Goal: Information Seeking & Learning: Find specific page/section

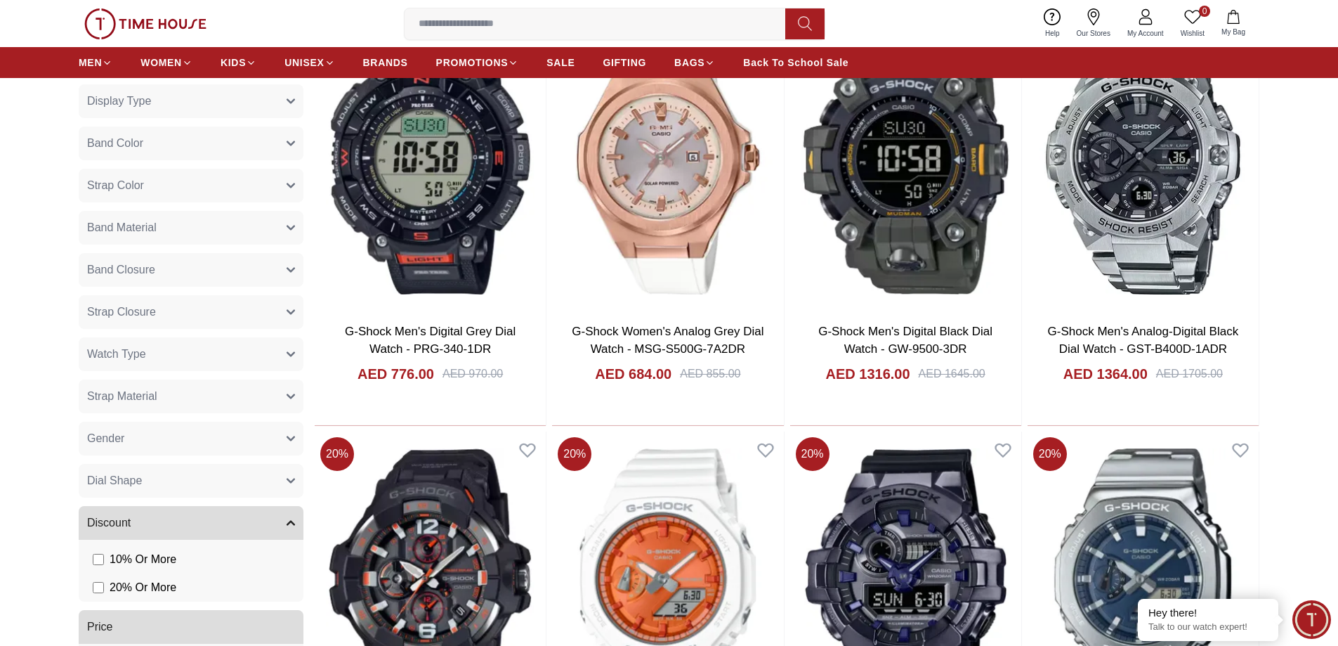
scroll to position [773, 0]
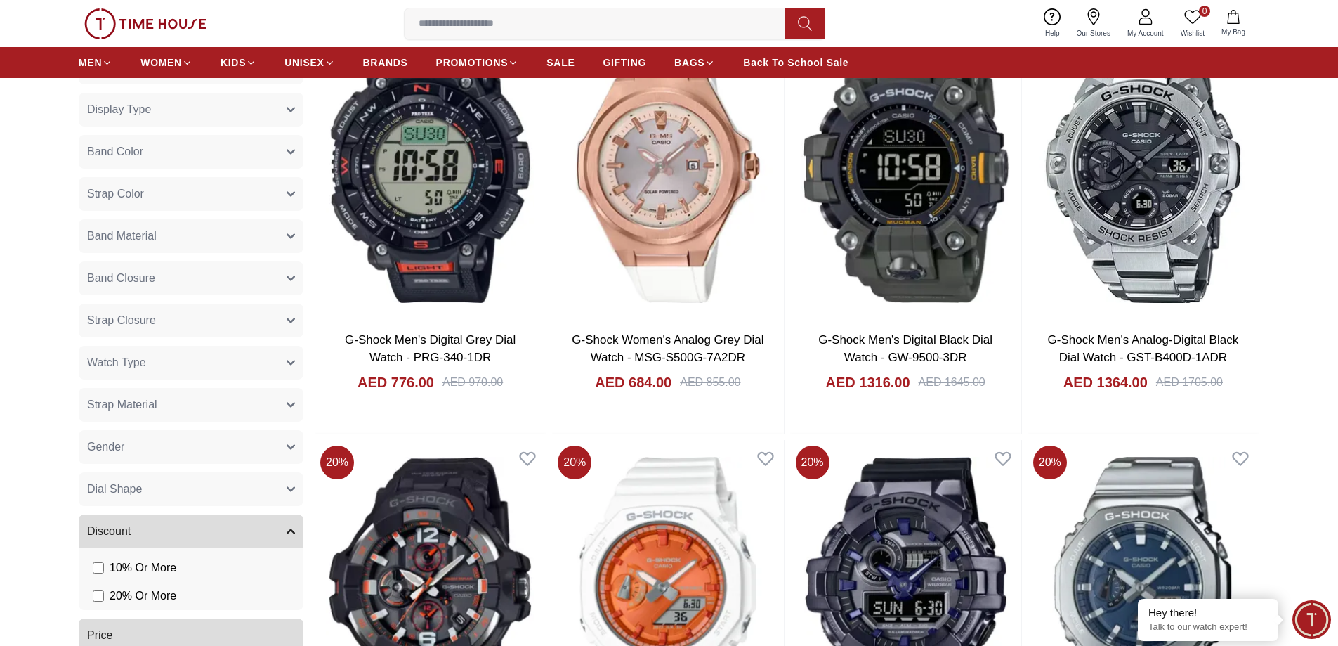
click at [103, 439] on span "Gender" at bounding box center [105, 446] width 37 height 17
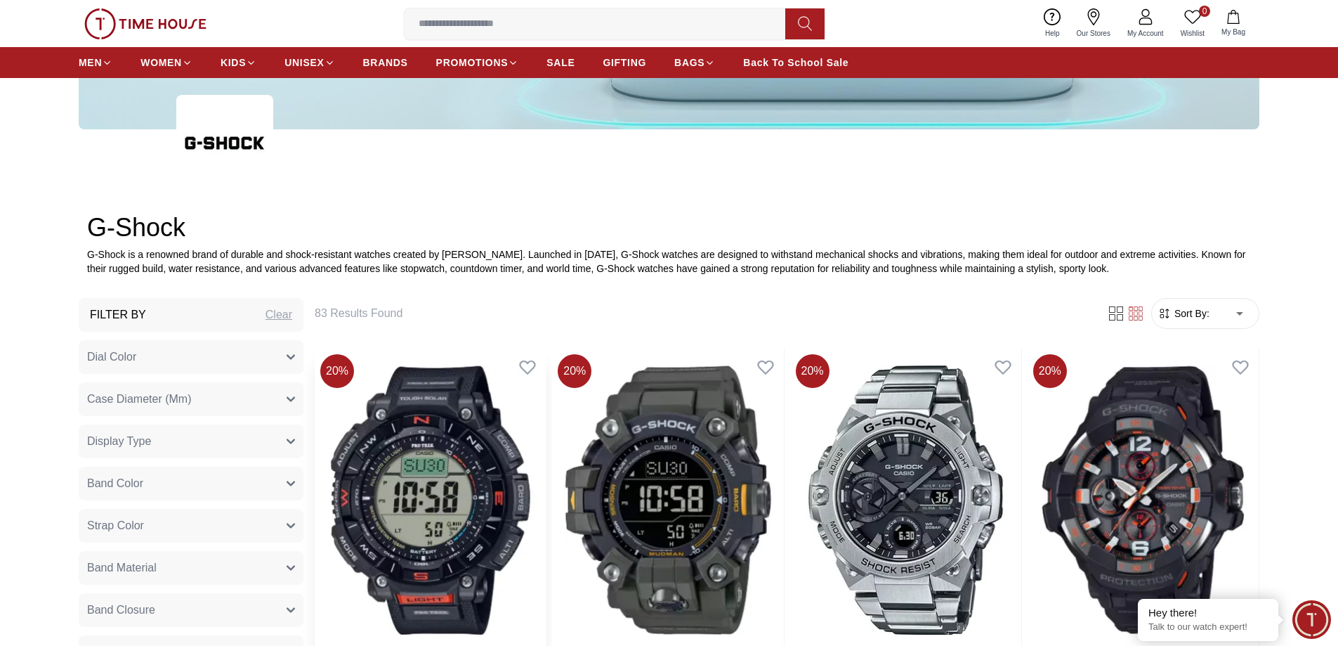
scroll to position [562, 0]
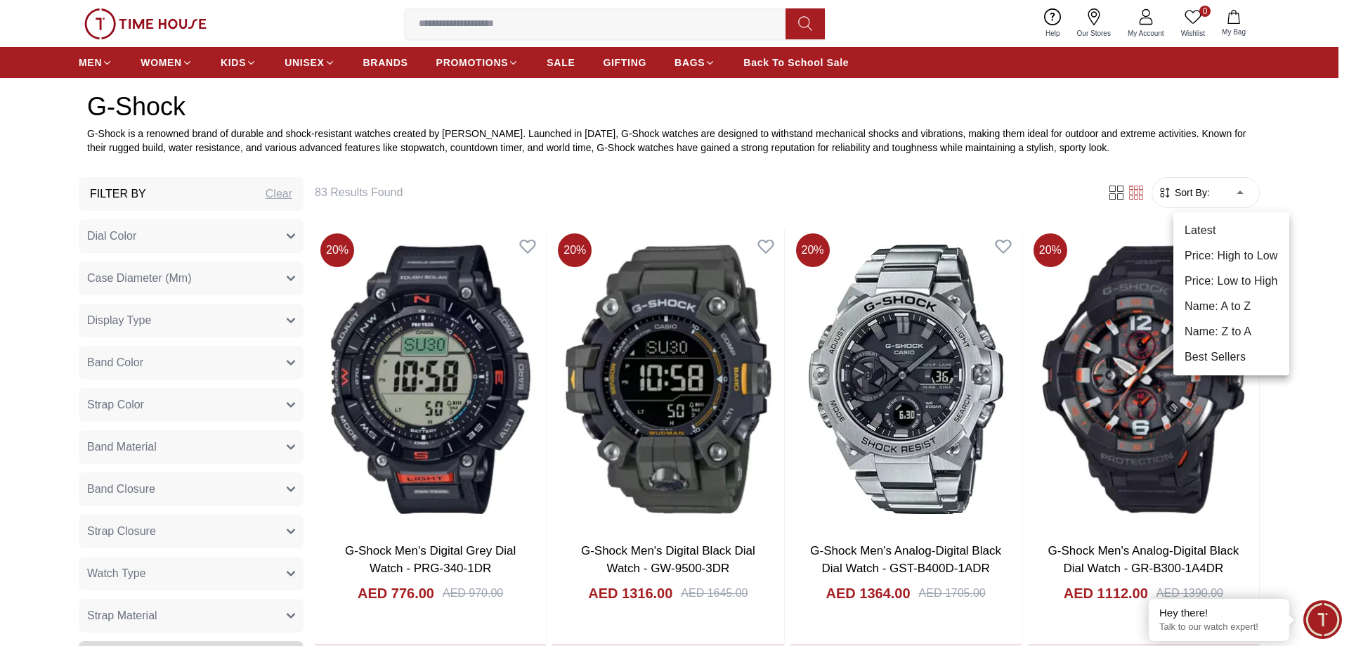
click at [1210, 277] on li "Price: Low to High" at bounding box center [1231, 280] width 116 height 25
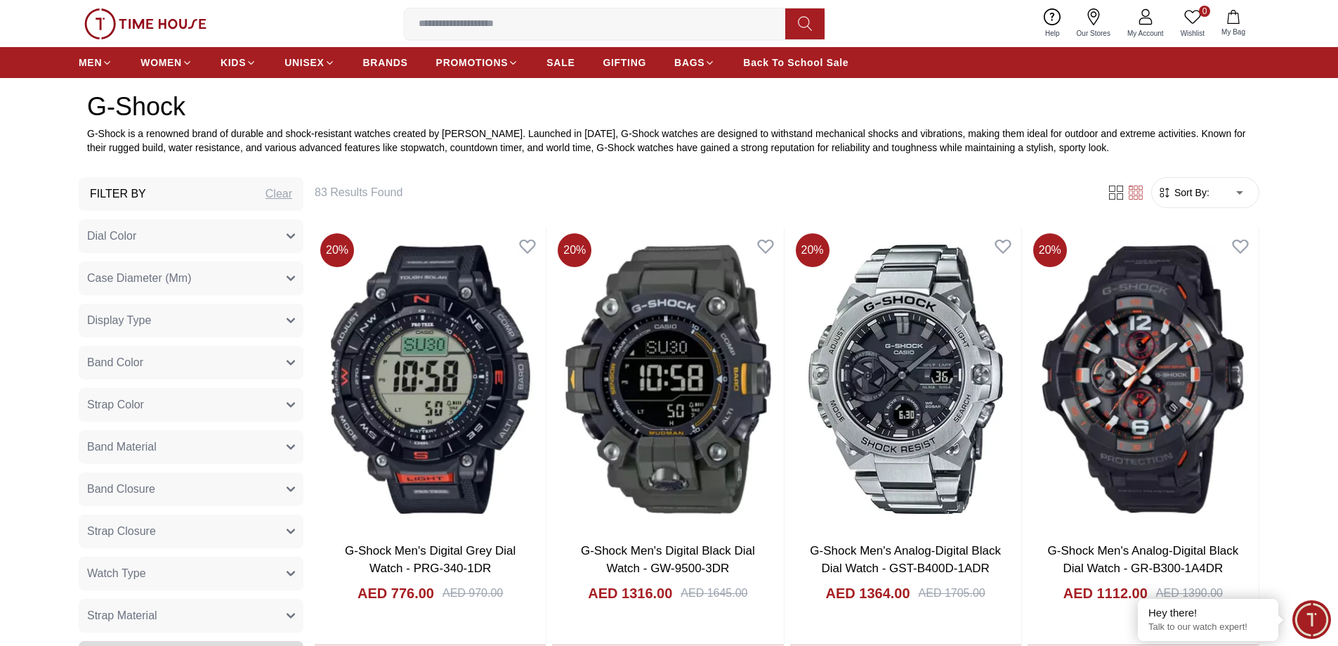
type input "*"
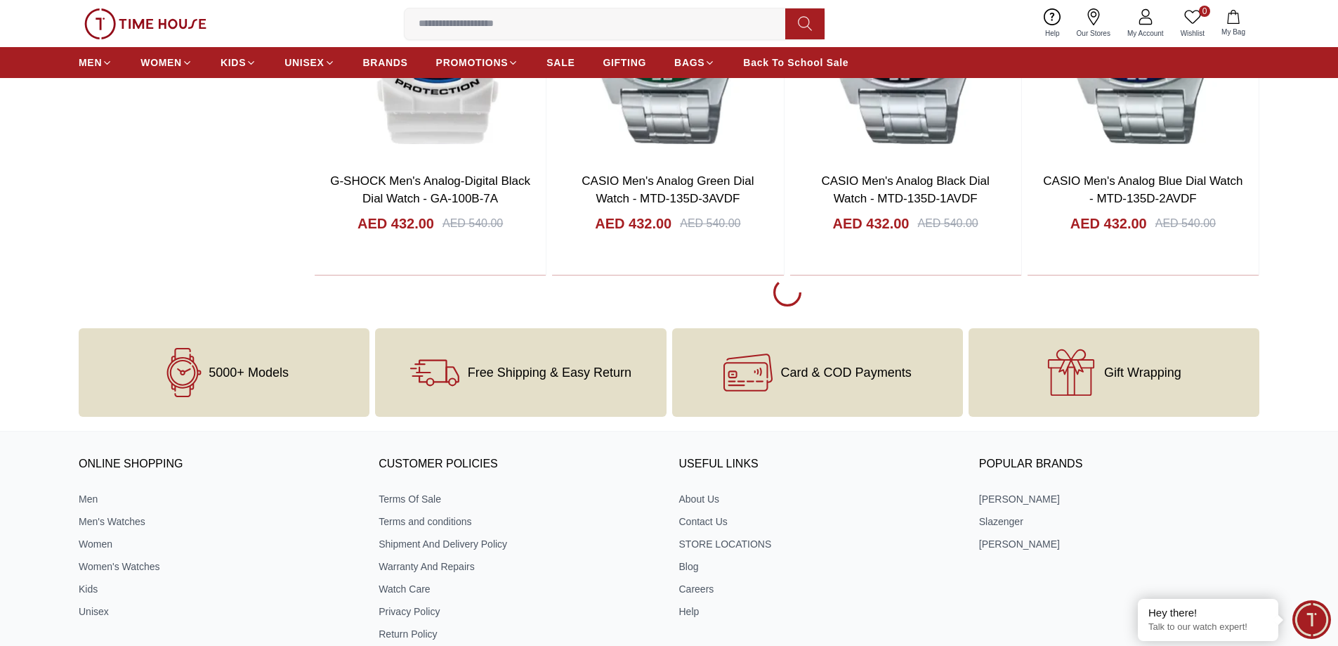
scroll to position [2529, 0]
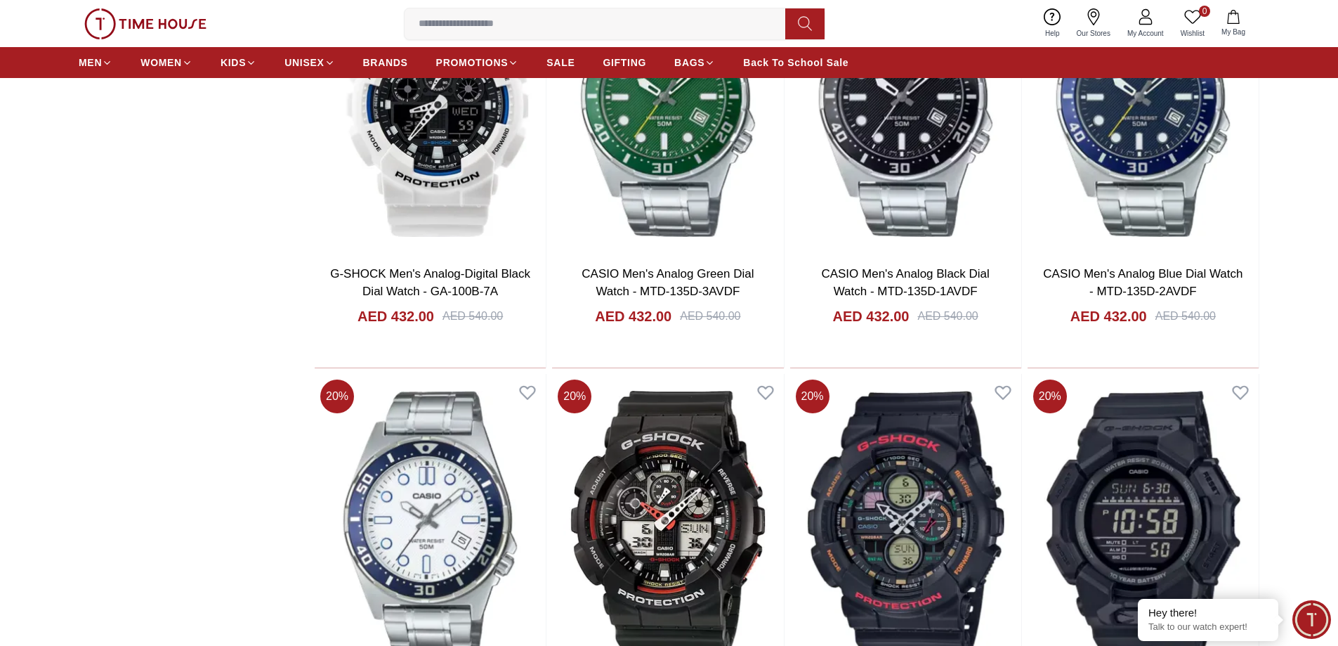
click at [531, 27] on input at bounding box center [601, 24] width 392 height 28
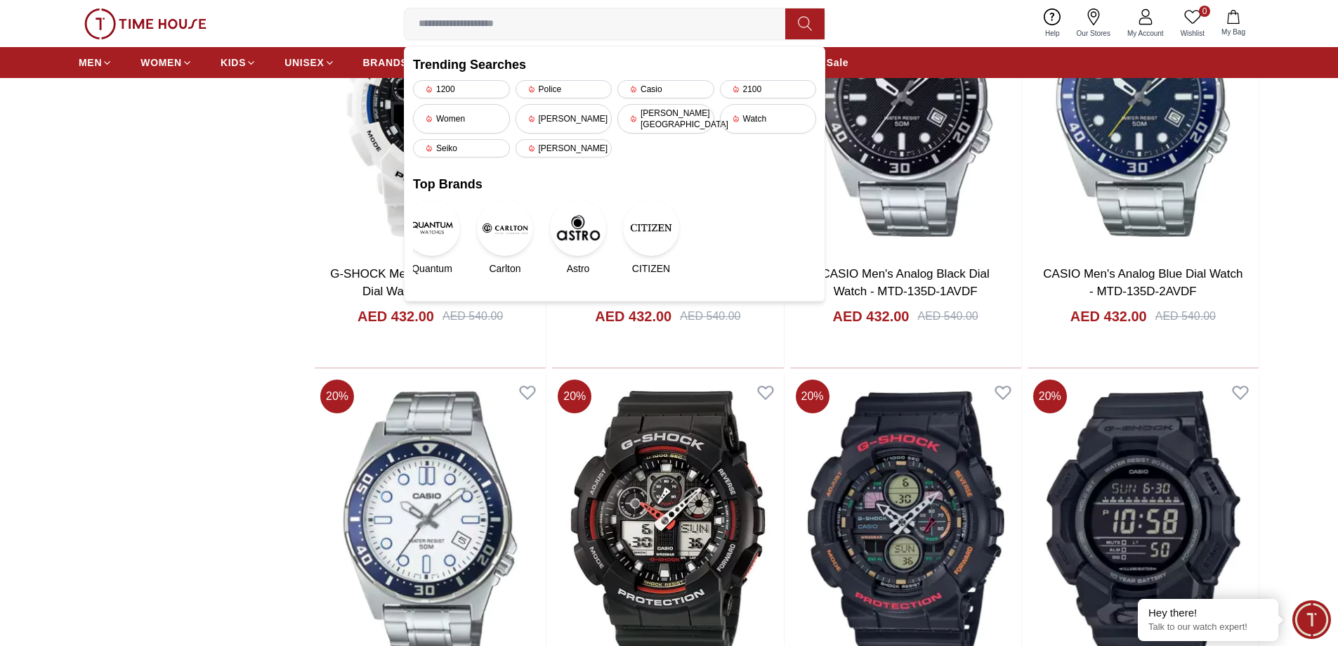
paste input "**********"
type input "**********"
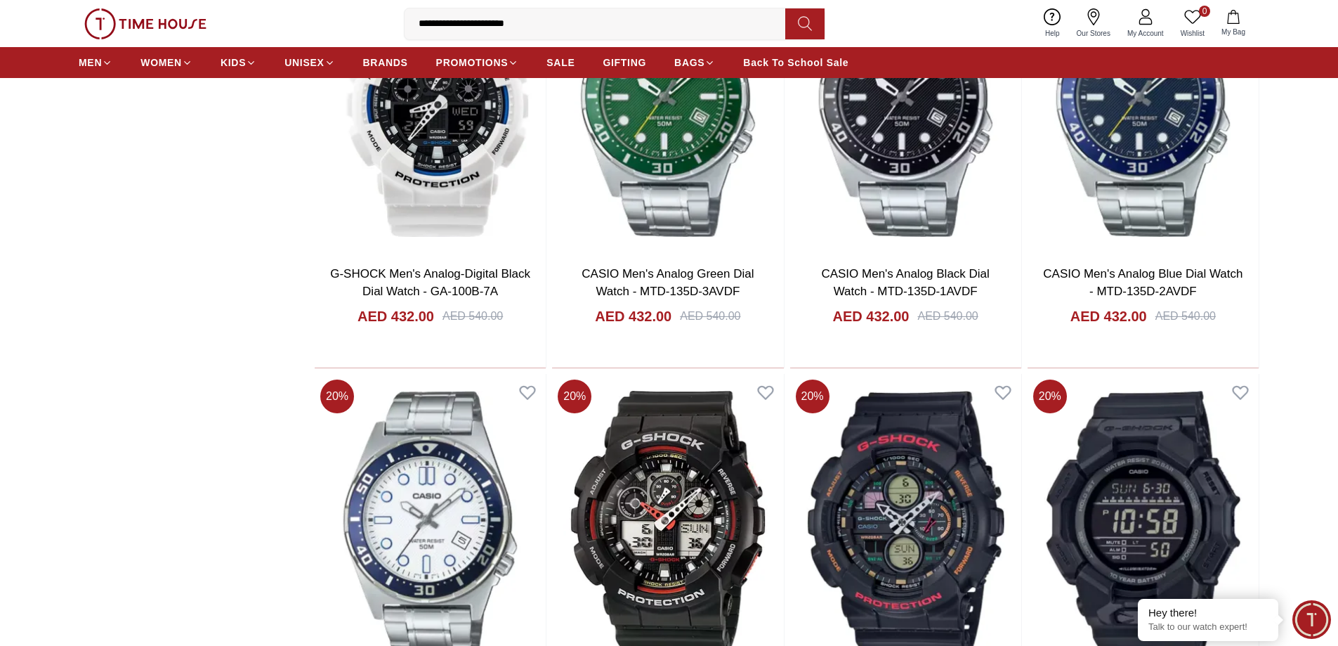
click at [807, 23] on icon at bounding box center [805, 23] width 14 height 16
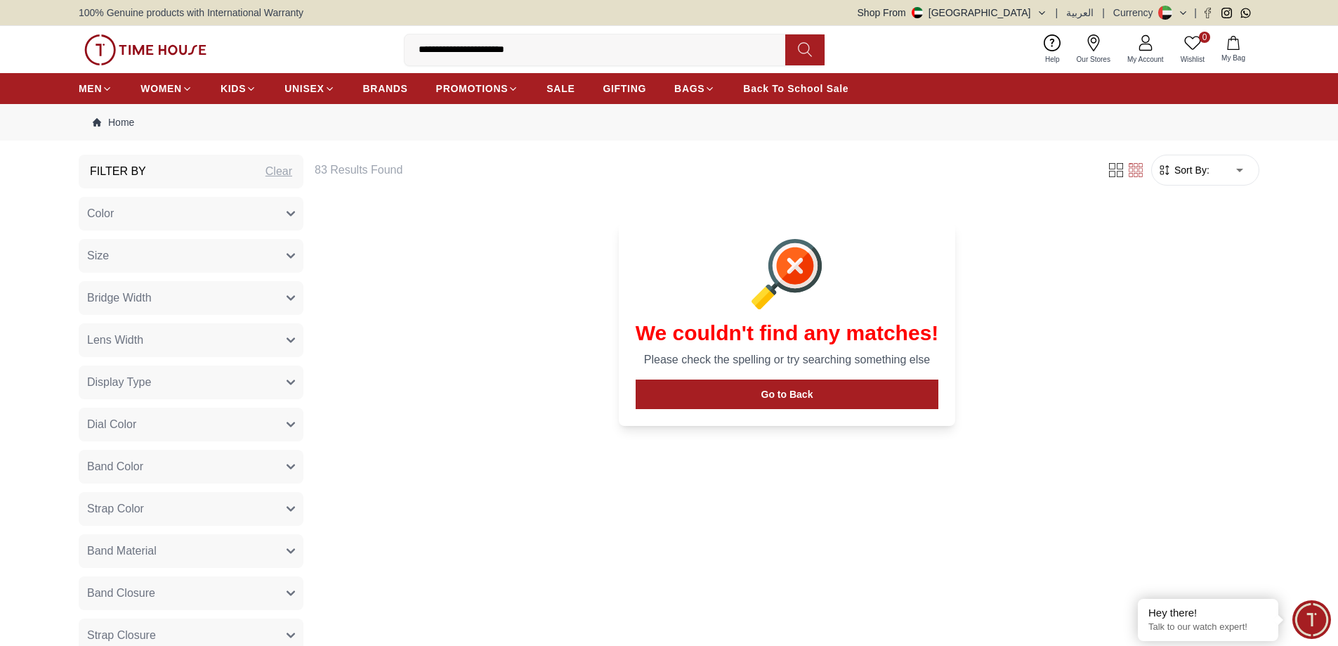
click at [114, 44] on img at bounding box center [145, 49] width 122 height 31
